Goal: Information Seeking & Learning: Learn about a topic

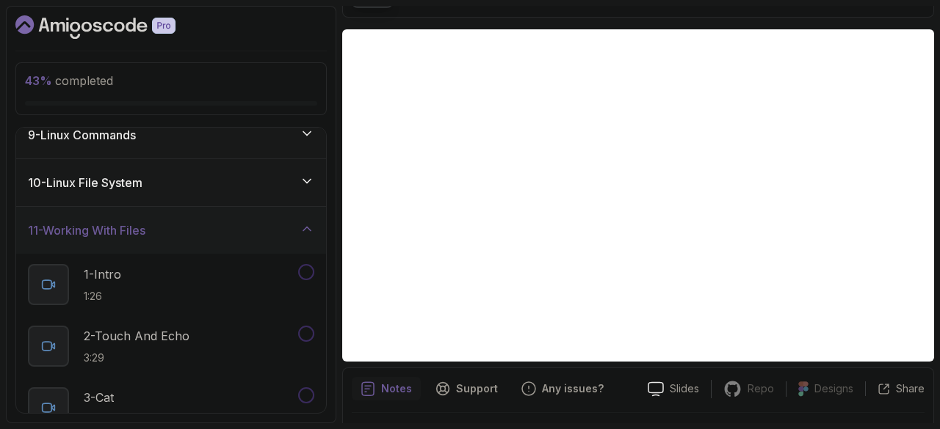
scroll to position [327, 0]
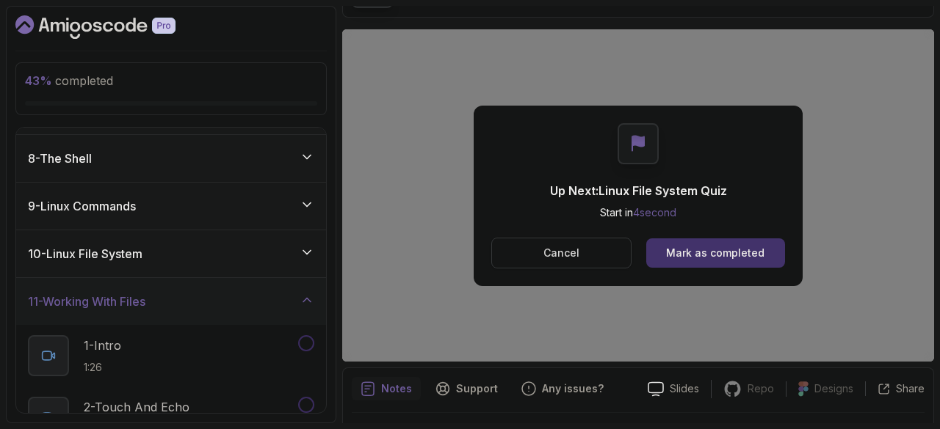
click at [542, 241] on button "Cancel" at bounding box center [561, 253] width 140 height 31
click at [700, 255] on div "Mark as completed" at bounding box center [715, 253] width 98 height 15
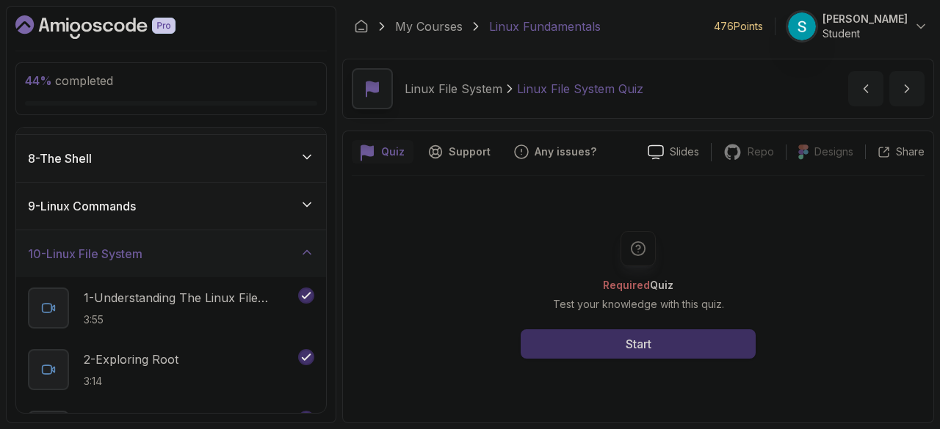
click at [700, 339] on button "Start" at bounding box center [637, 344] width 235 height 29
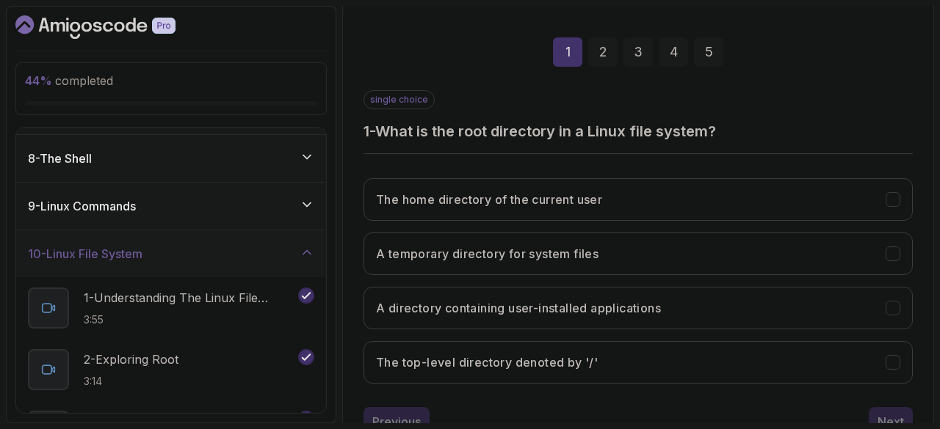
scroll to position [246, 0]
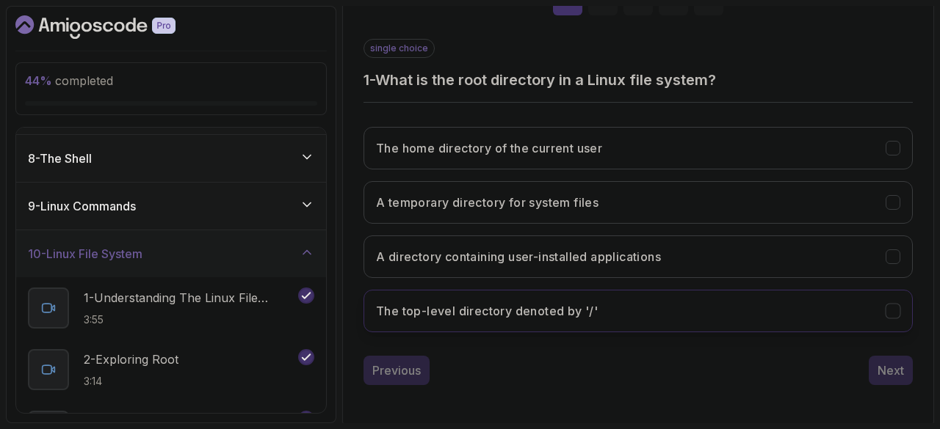
click at [674, 315] on button "The top-level directory denoted by '/'" at bounding box center [637, 311] width 549 height 43
click at [882, 366] on div "Next" at bounding box center [890, 371] width 26 height 18
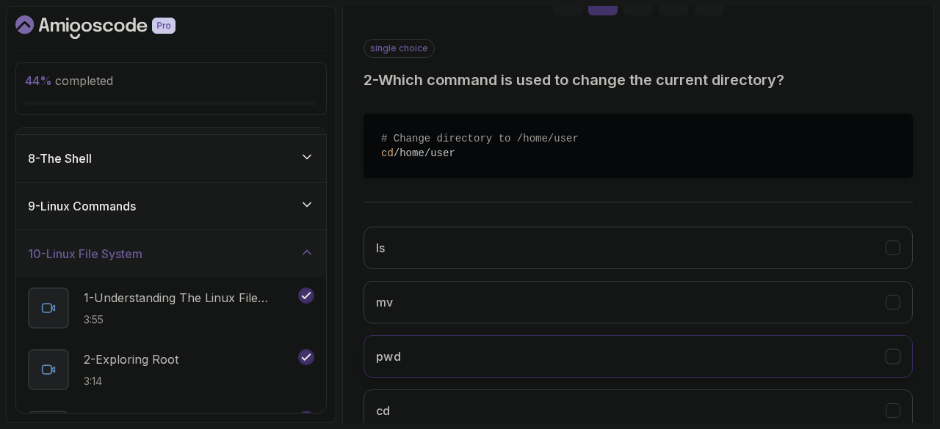
scroll to position [346, 0]
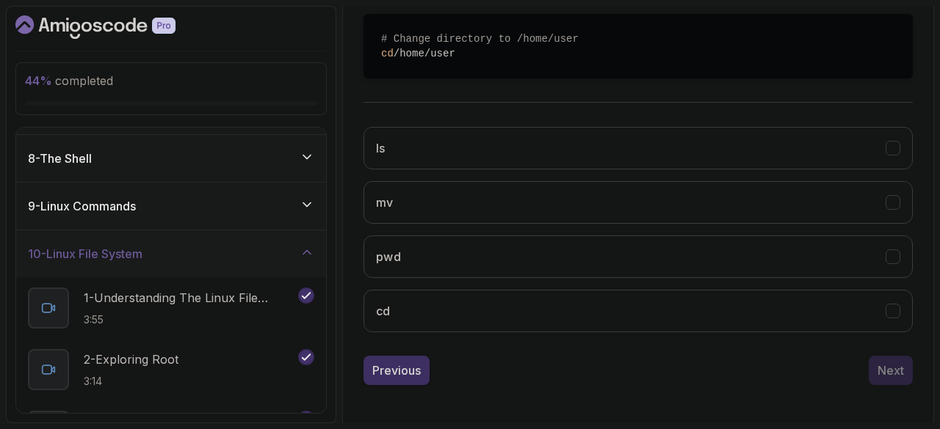
click at [398, 372] on div "Previous" at bounding box center [396, 371] width 48 height 18
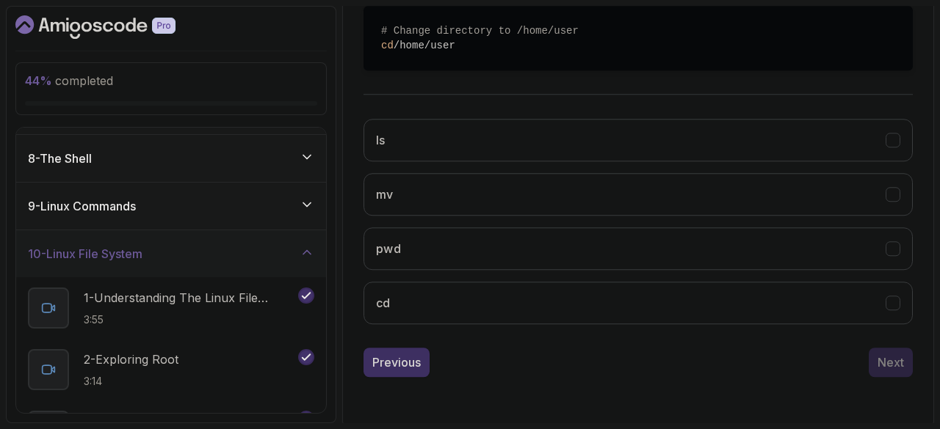
scroll to position [246, 0]
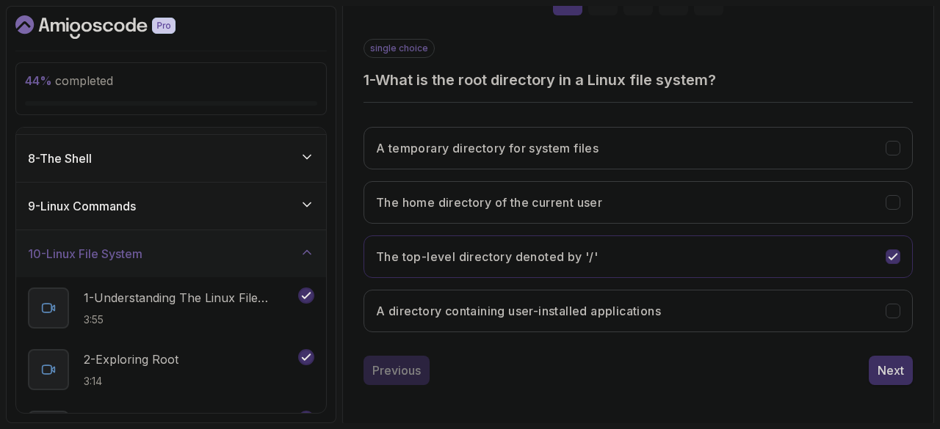
click at [885, 371] on div "Next" at bounding box center [890, 371] width 26 height 18
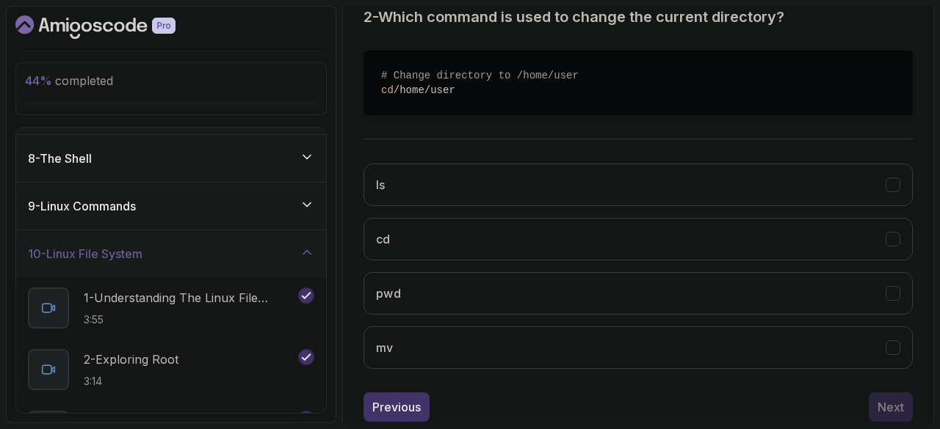
scroll to position [310, 0]
click at [658, 233] on button "cd" at bounding box center [637, 238] width 549 height 43
click at [904, 405] on button "Next" at bounding box center [890, 406] width 44 height 29
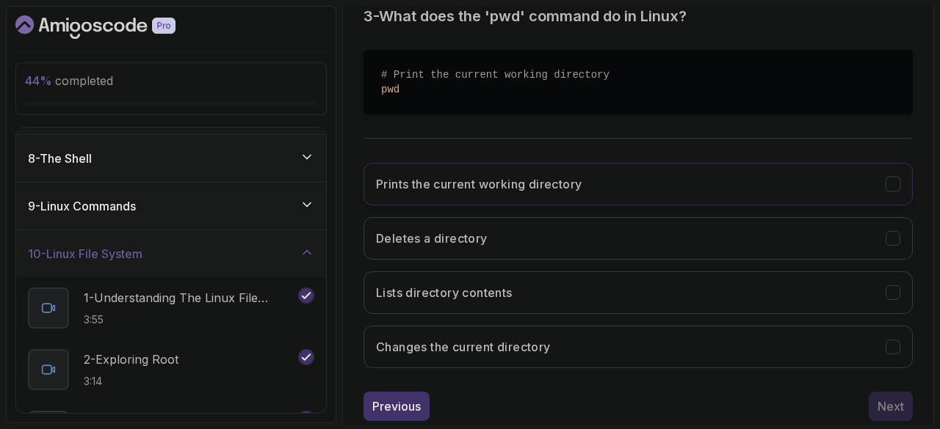
click at [563, 186] on h3 "Prints the current working directory" at bounding box center [479, 184] width 206 height 18
click at [879, 403] on div "Next" at bounding box center [890, 407] width 26 height 18
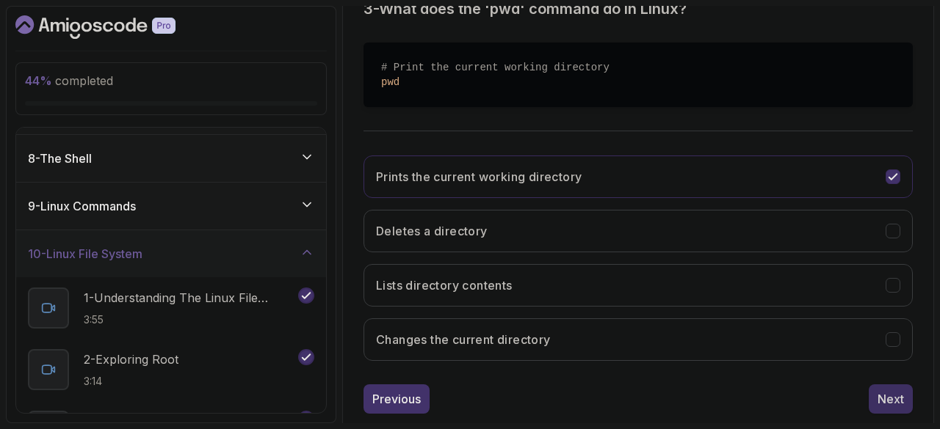
scroll to position [246, 0]
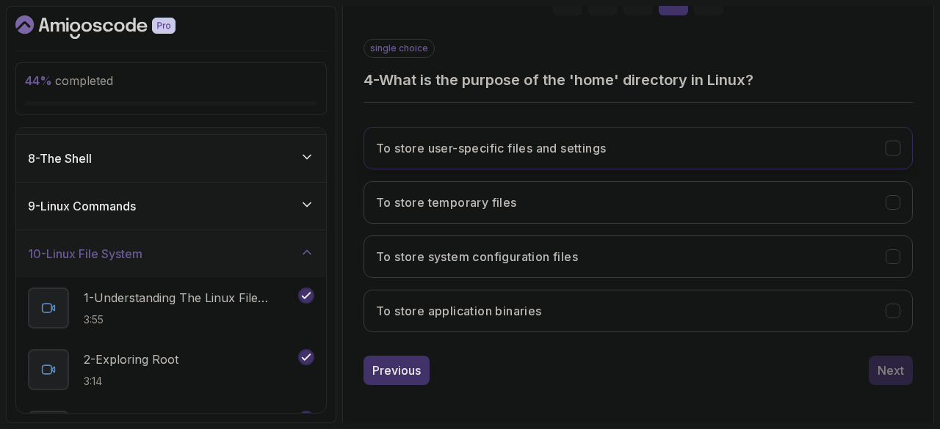
click at [567, 149] on h3 "To store user-specific files and settings" at bounding box center [491, 148] width 230 height 18
click at [888, 370] on div "Next" at bounding box center [890, 371] width 26 height 18
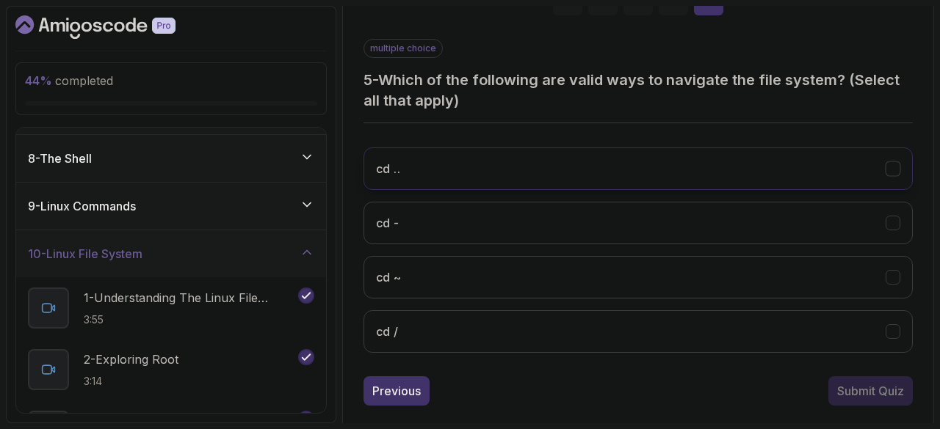
click at [668, 156] on button "cd .." at bounding box center [637, 169] width 549 height 43
click at [687, 220] on button "cd -" at bounding box center [637, 223] width 549 height 43
click at [686, 277] on button "cd ~" at bounding box center [637, 277] width 549 height 43
click at [685, 338] on button "cd /" at bounding box center [637, 332] width 549 height 43
click at [854, 382] on div "Submit Quiz" at bounding box center [870, 391] width 67 height 18
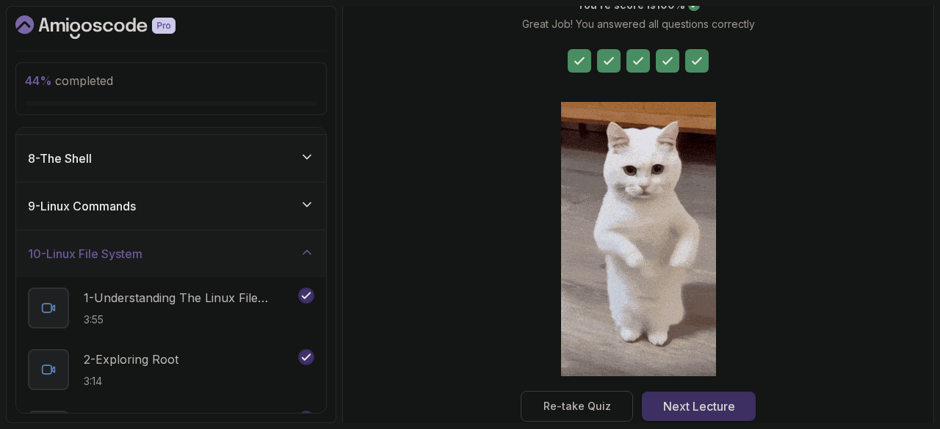
click at [726, 396] on button "Next Lecture" at bounding box center [699, 406] width 114 height 29
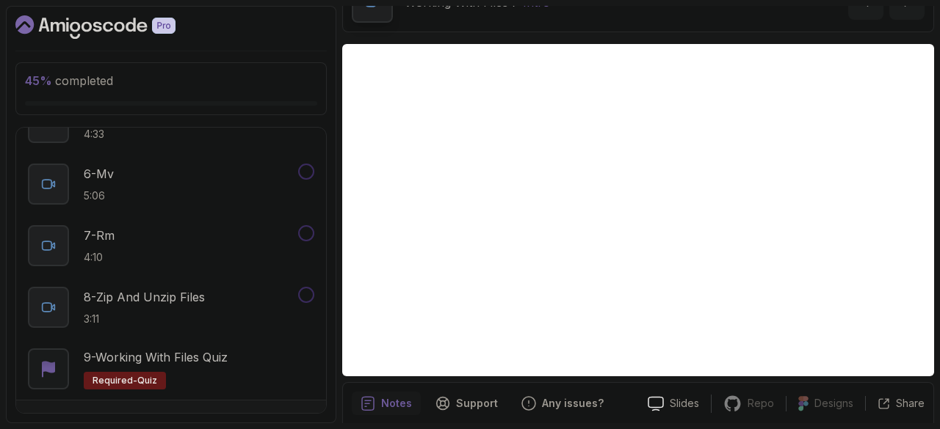
scroll to position [979, 0]
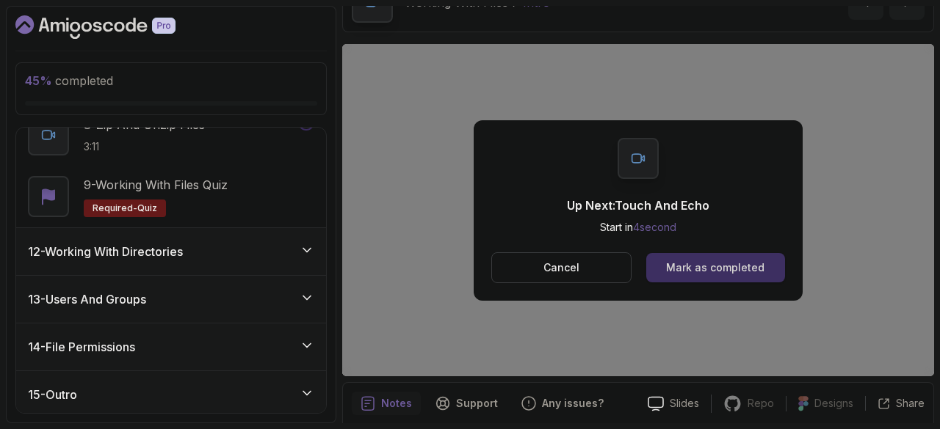
click at [730, 265] on div "Mark as completed" at bounding box center [715, 268] width 98 height 15
click at [551, 265] on p "Cancel" at bounding box center [561, 268] width 36 height 15
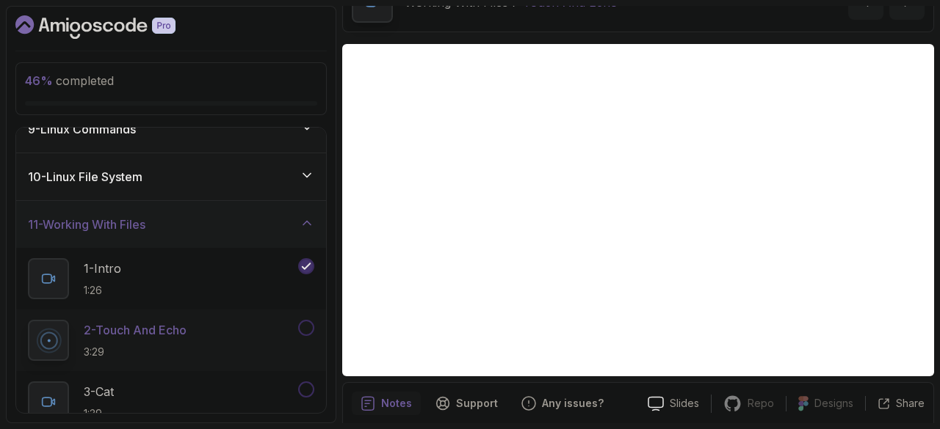
scroll to position [402, 0]
click at [109, 387] on p "3 - Cat" at bounding box center [99, 394] width 30 height 18
click at [308, 324] on button at bounding box center [306, 330] width 16 height 16
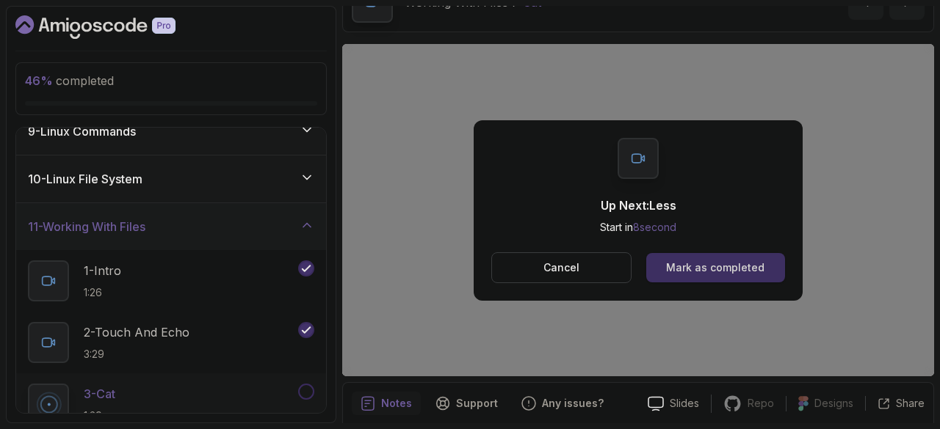
click at [711, 258] on button "Mark as completed" at bounding box center [715, 267] width 139 height 29
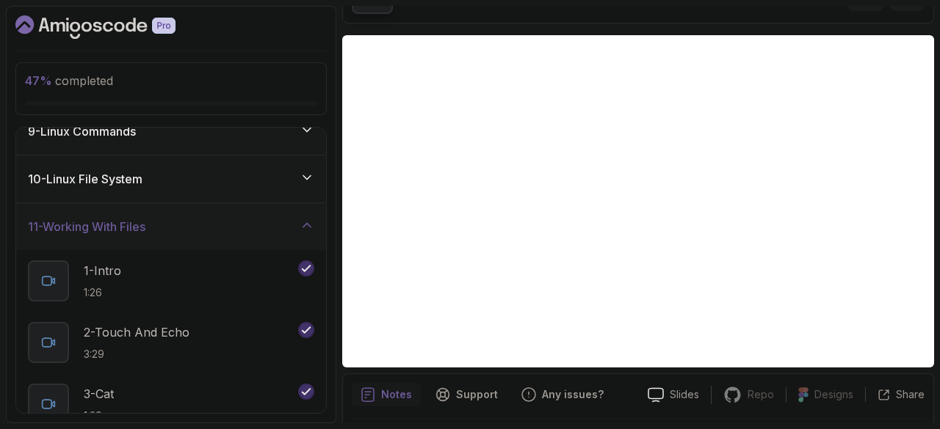
scroll to position [94, 0]
